Goal: Transaction & Acquisition: Purchase product/service

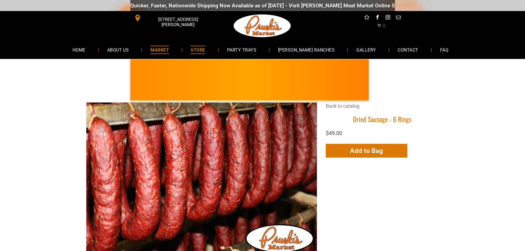
click at [169, 49] on span "MARKET" at bounding box center [159, 50] width 18 height 8
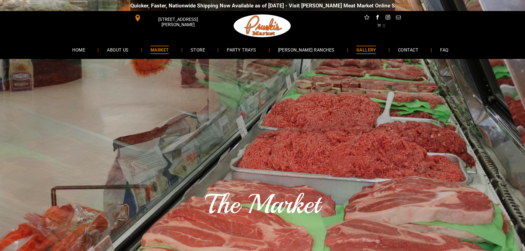
click at [356, 48] on span "GALLERY" at bounding box center [366, 50] width 20 height 8
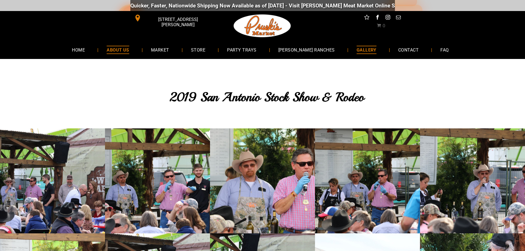
click at [124, 51] on span "ABOUT US" at bounding box center [118, 50] width 23 height 8
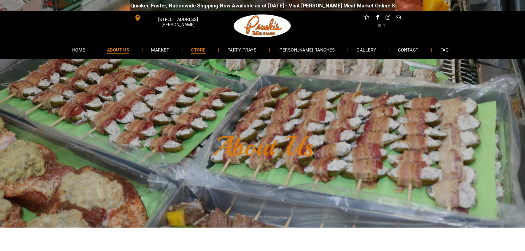
click at [205, 49] on span "STORE" at bounding box center [198, 50] width 14 height 8
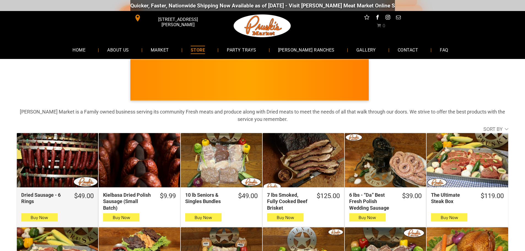
click at [69, 161] on div "Dried Sausage - 6 Rings" at bounding box center [57, 160] width 81 height 54
